Goal: Communication & Community: Answer question/provide support

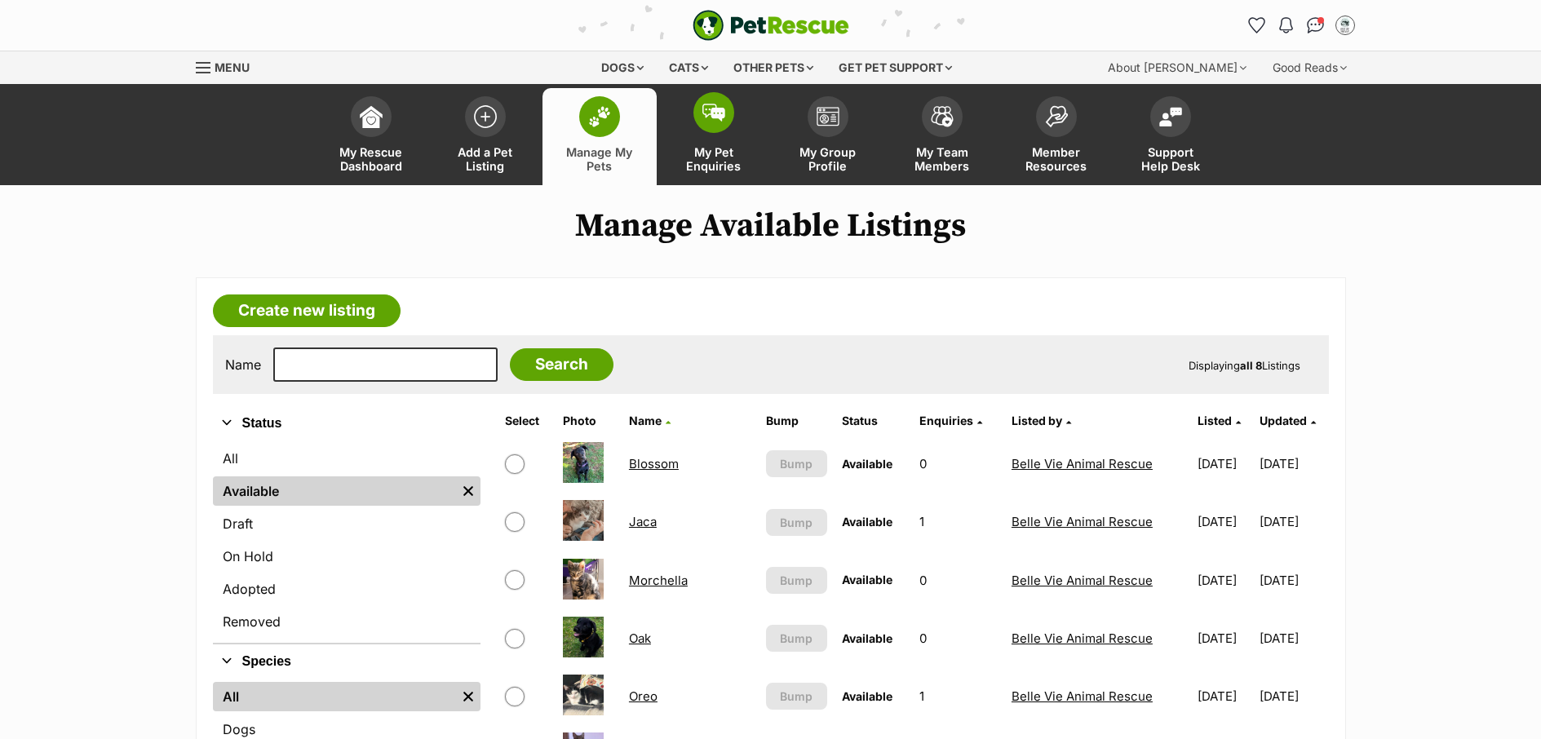
click at [724, 157] on span "My Pet Enquiries" at bounding box center [713, 159] width 73 height 28
